Goal: Information Seeking & Learning: Learn about a topic

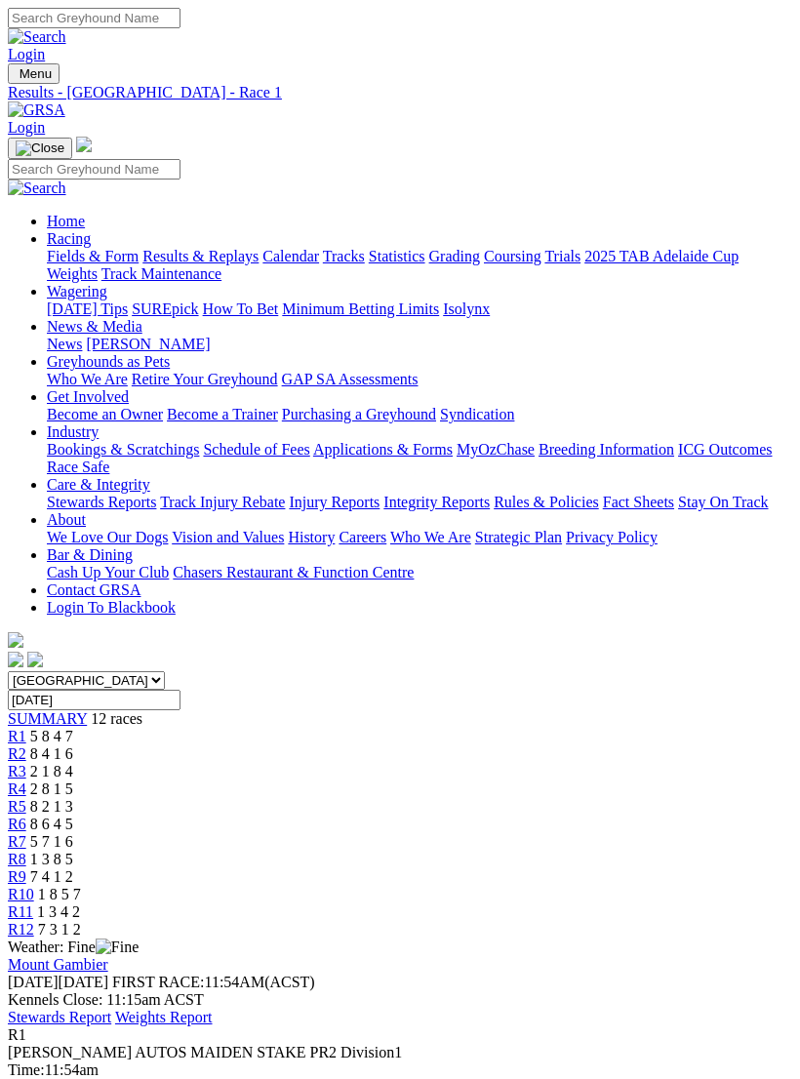
click at [16, 78] on img "Toggle navigation" at bounding box center [16, 78] width 0 height 0
click at [139, 256] on link "Fields & Form" at bounding box center [93, 256] width 92 height 17
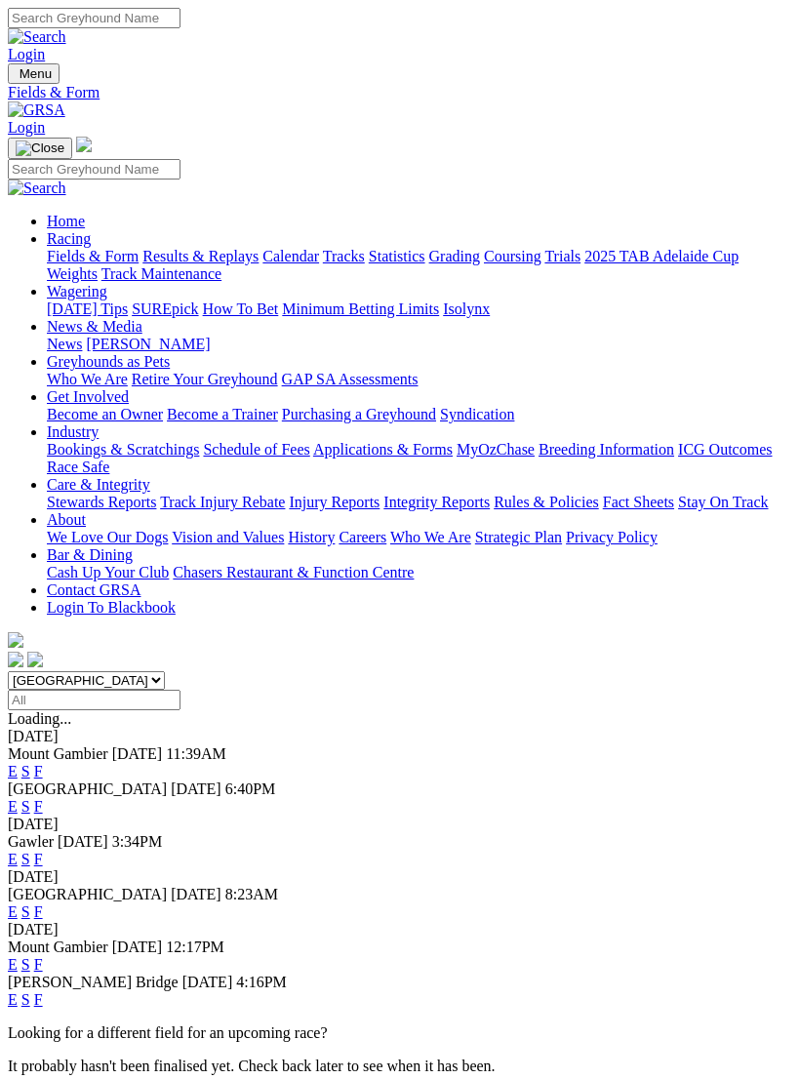
click at [18, 763] on link "E" at bounding box center [13, 771] width 10 height 17
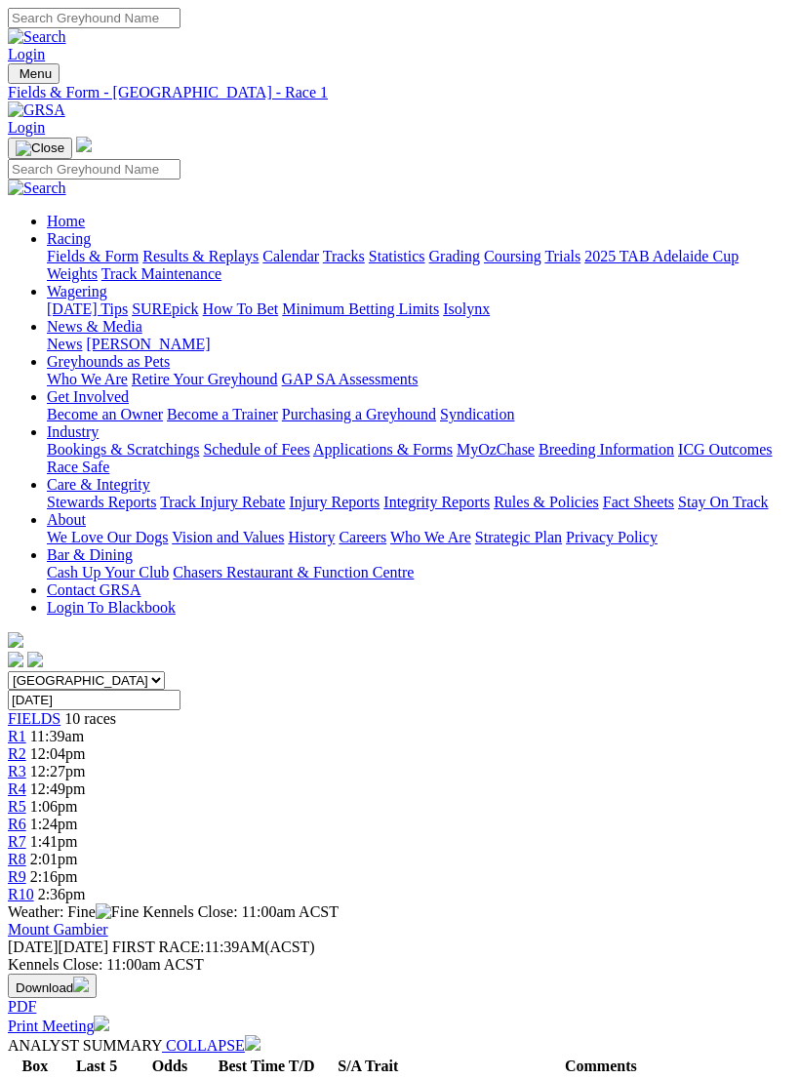
click at [26, 746] on span "R2" at bounding box center [17, 754] width 19 height 17
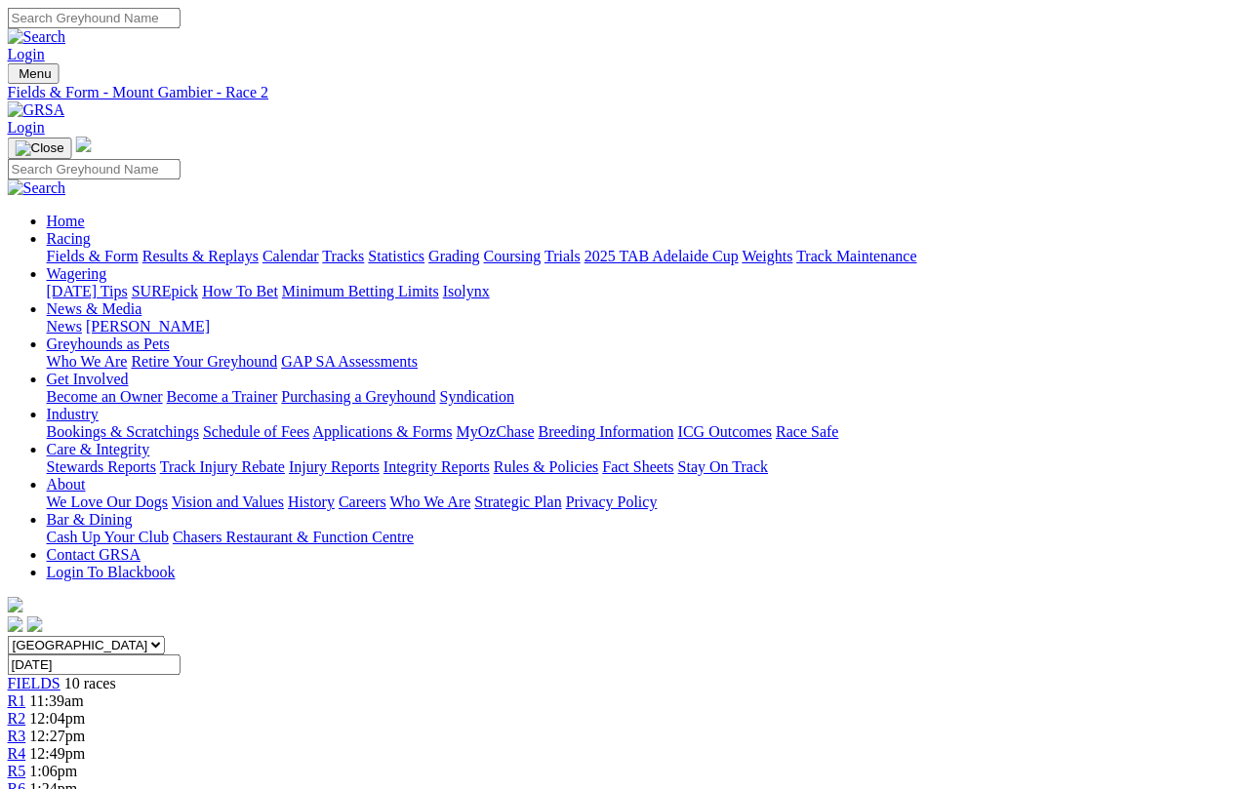
click at [26, 728] on span "R3" at bounding box center [17, 736] width 19 height 17
click at [26, 746] on span "R4" at bounding box center [17, 754] width 19 height 17
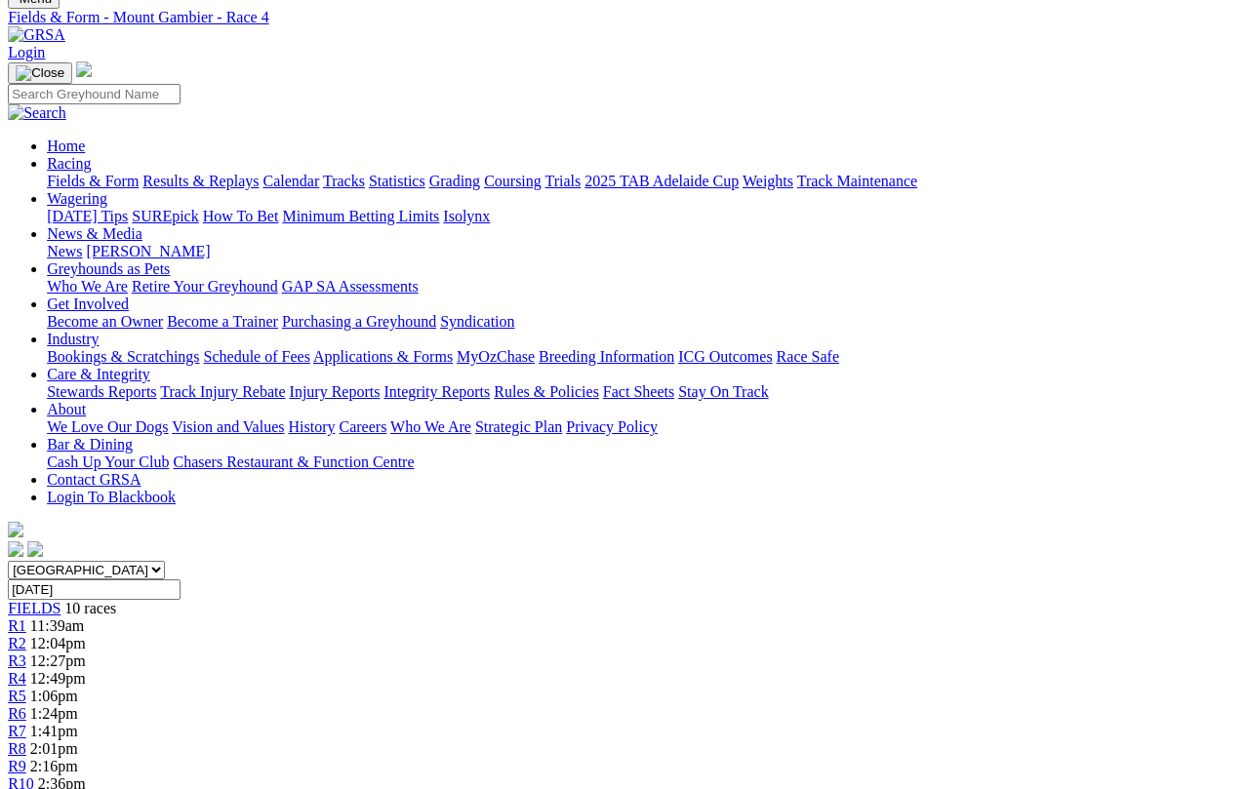
scroll to position [0, 8]
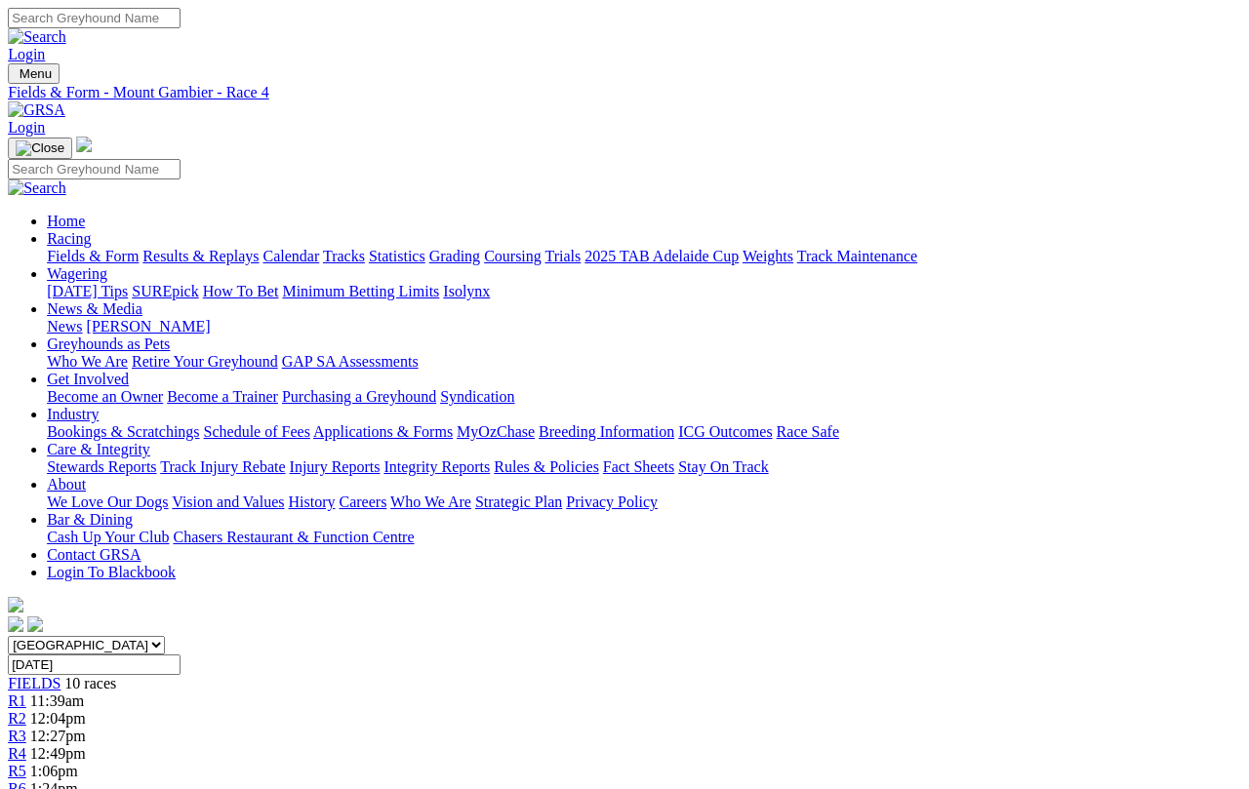
click at [26, 727] on link "R5" at bounding box center [17, 771] width 19 height 17
click at [26, 781] on span "R6" at bounding box center [17, 789] width 19 height 17
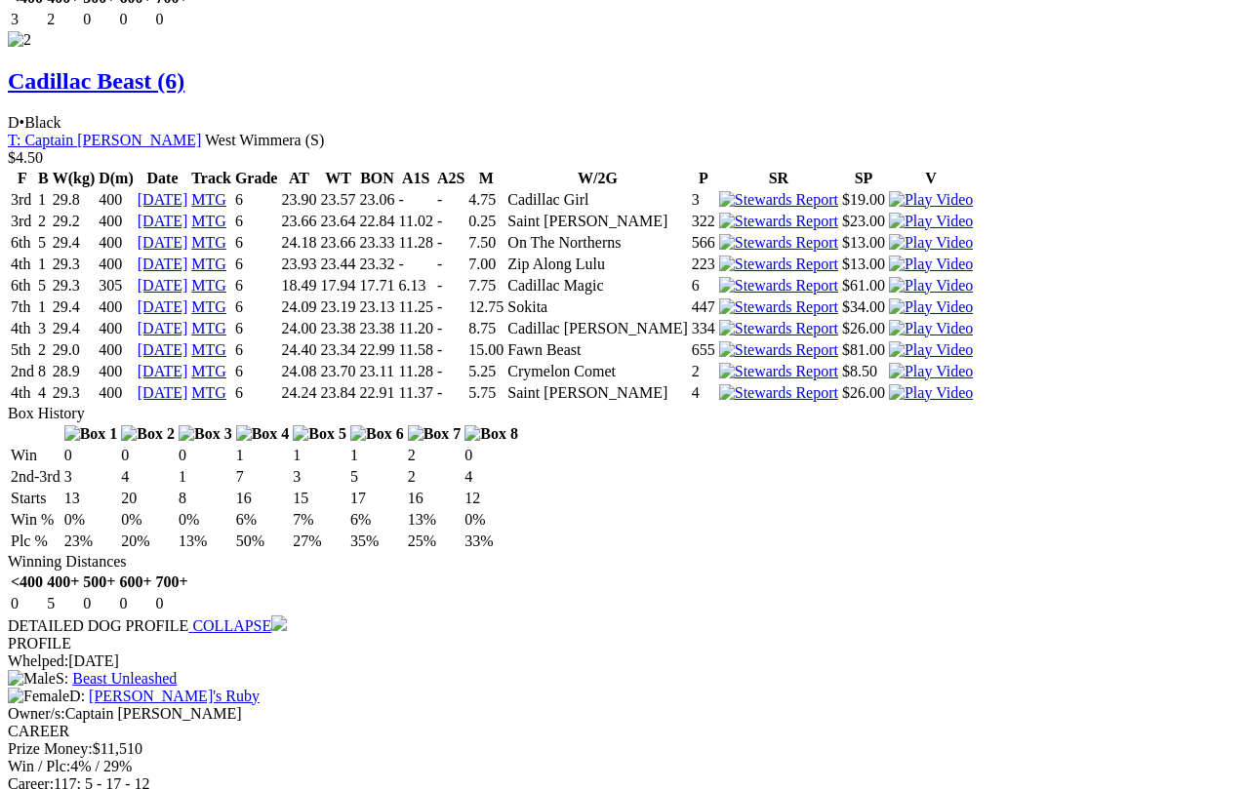
scroll to position [3141, 0]
